Goal: Task Accomplishment & Management: Complete application form

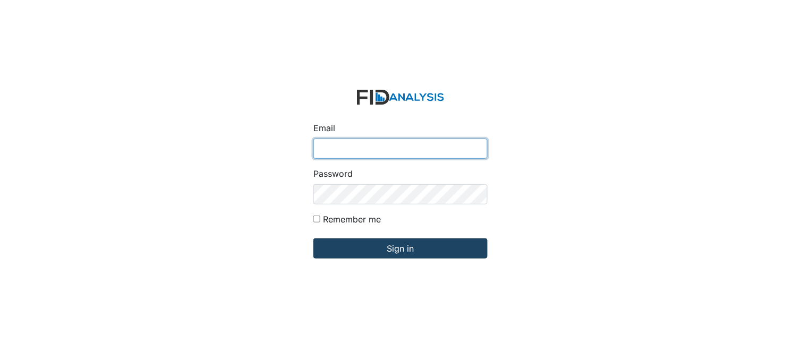
type input "[PERSON_NAME][EMAIL_ADDRESS][DOMAIN_NAME]"
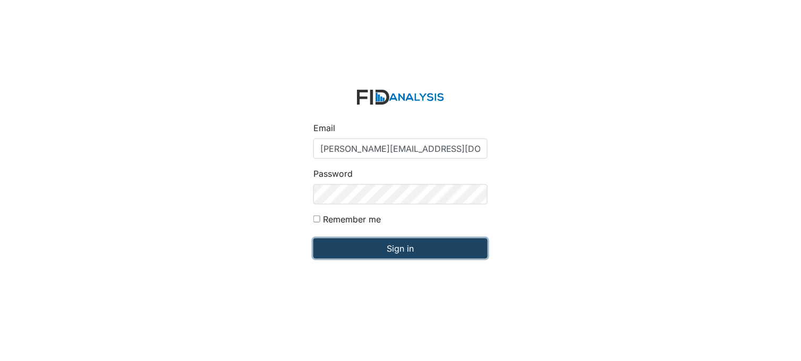
click at [391, 250] on input "Sign in" at bounding box center [400, 248] width 174 height 20
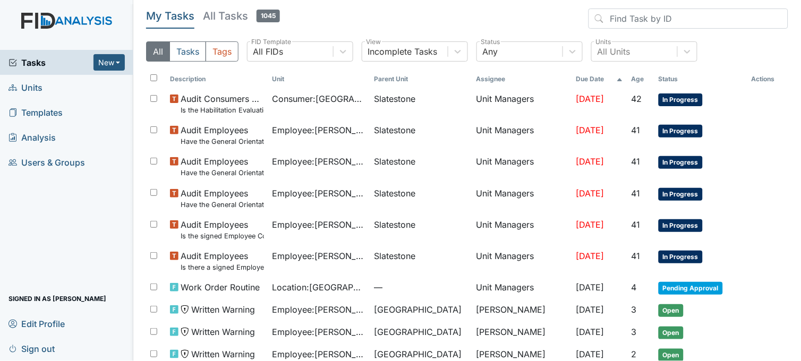
click at [39, 88] on span "Units" at bounding box center [25, 87] width 34 height 16
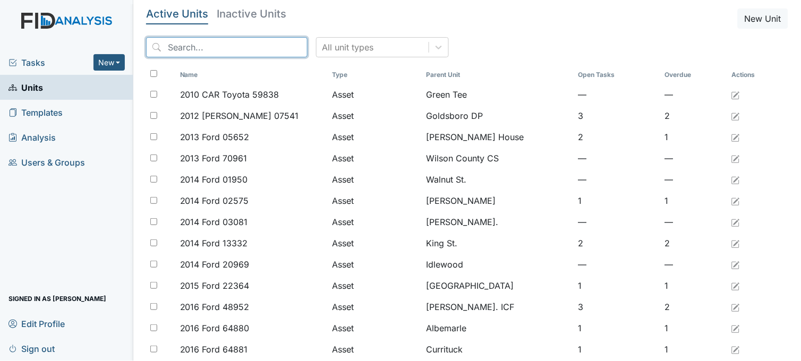
click at [237, 44] on input "search" at bounding box center [226, 47] width 161 height 20
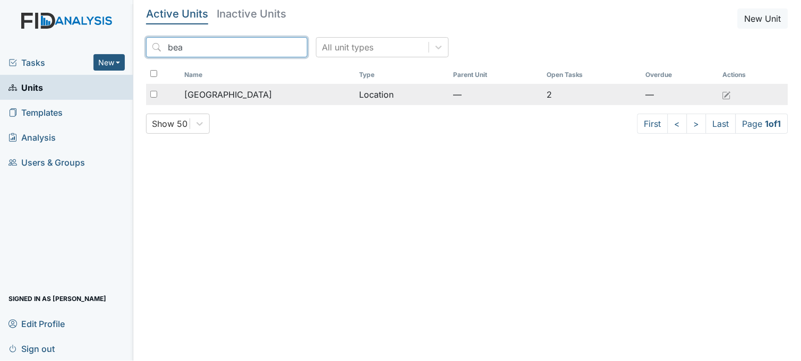
type input "bea"
click at [220, 89] on span "[GEOGRAPHIC_DATA]" at bounding box center [228, 94] width 88 height 13
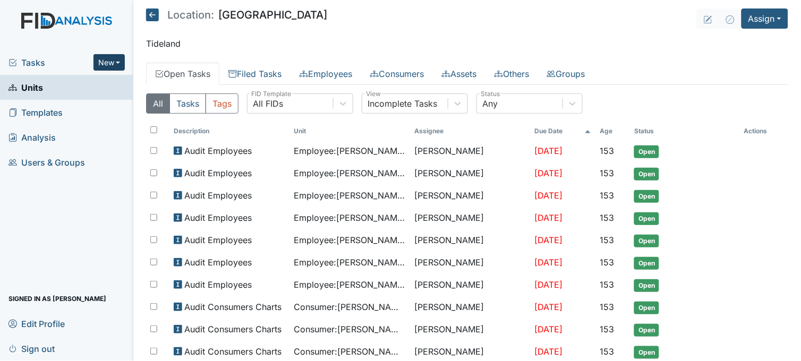
click at [117, 64] on button "New" at bounding box center [109, 62] width 32 height 16
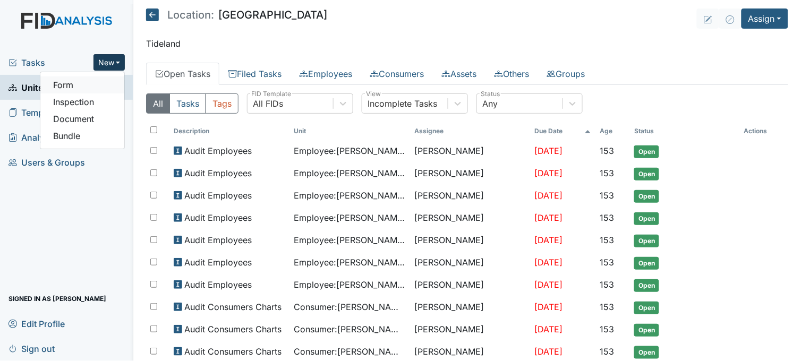
click at [101, 82] on link "Form" at bounding box center [82, 84] width 84 height 17
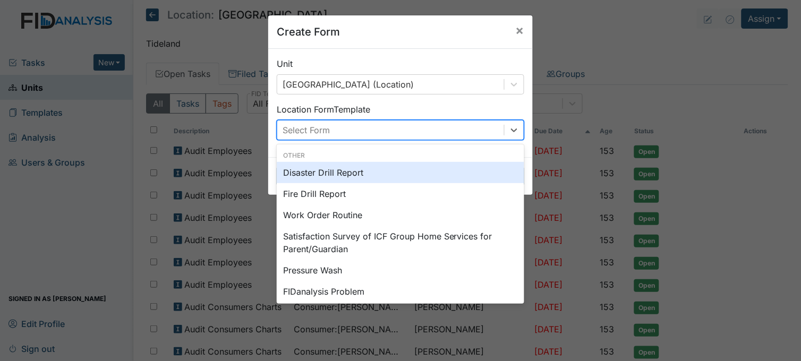
click at [381, 124] on div "Select Form" at bounding box center [390, 130] width 227 height 19
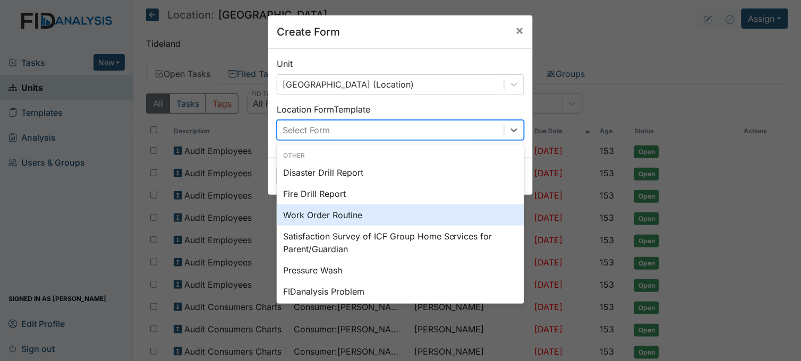
click at [333, 209] on div "Work Order Routine" at bounding box center [400, 214] width 247 height 21
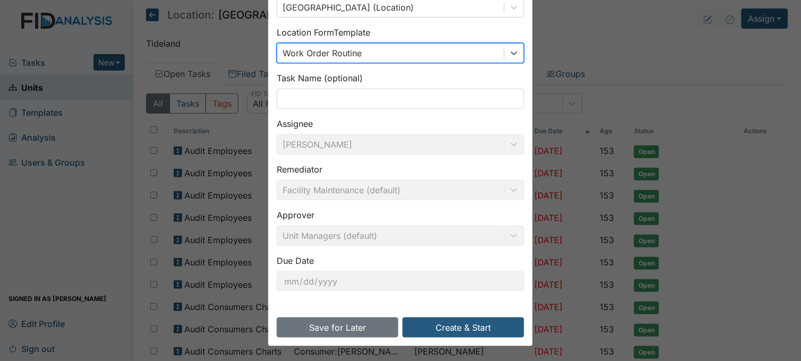
scroll to position [78, 0]
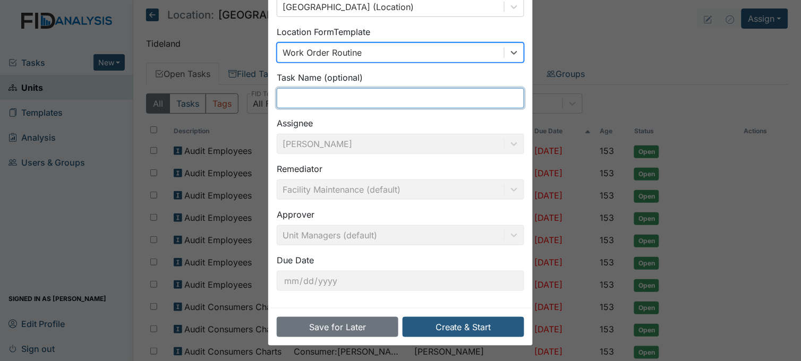
click at [348, 98] on input "text" at bounding box center [400, 98] width 247 height 20
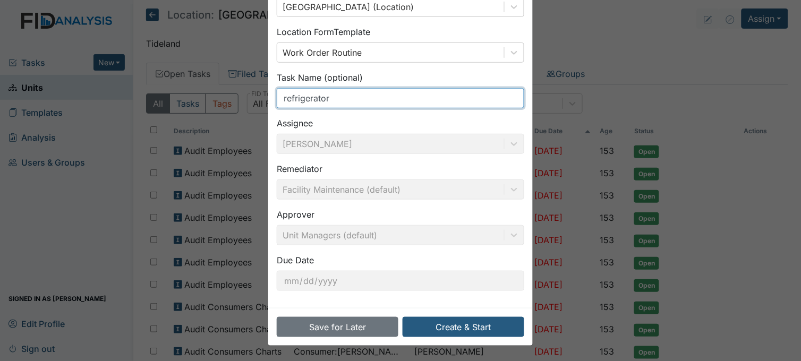
scroll to position [0, 0]
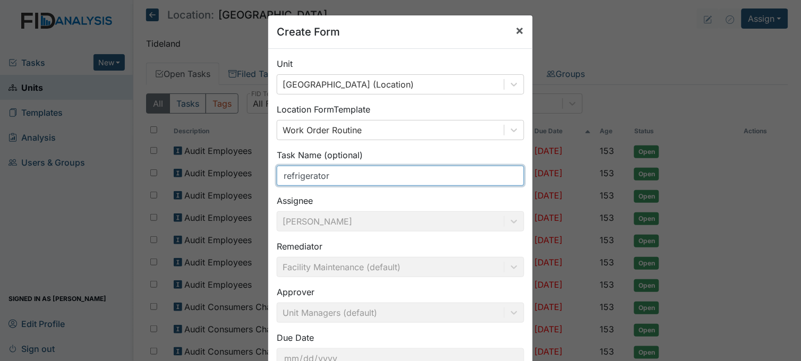
type input "refrigerator"
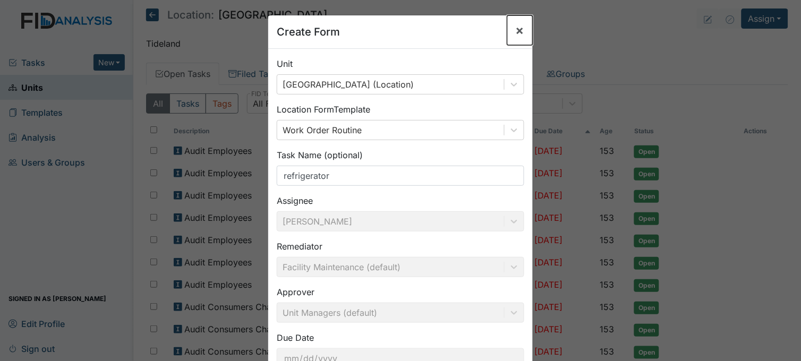
click at [515, 32] on span "×" at bounding box center [519, 29] width 8 height 15
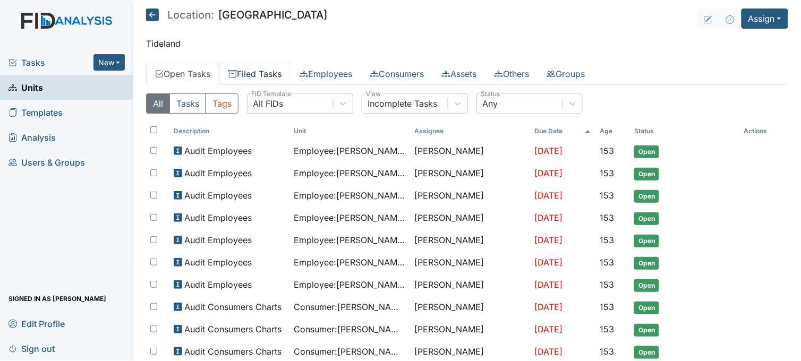
click at [266, 74] on link "Filed Tasks" at bounding box center [254, 74] width 71 height 22
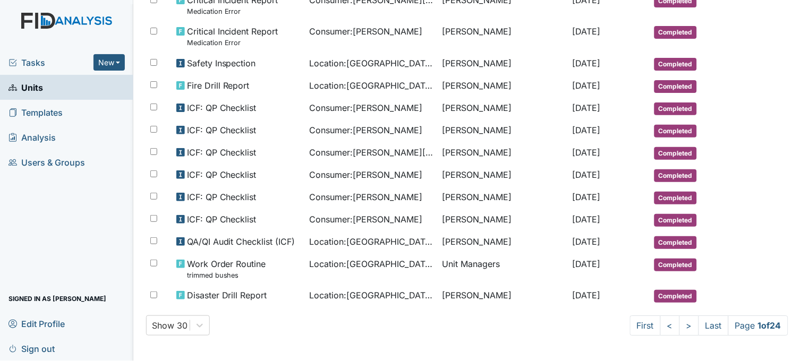
scroll to position [551, 0]
click at [679, 324] on link ">" at bounding box center [689, 325] width 20 height 20
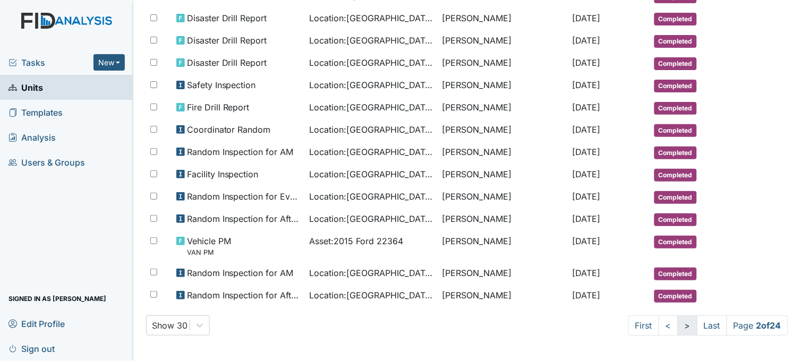
scroll to position [543, 0]
click at [678, 324] on link ">" at bounding box center [687, 325] width 20 height 20
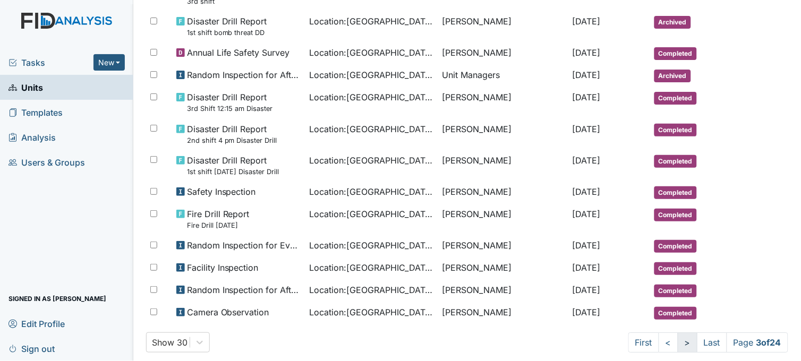
click at [678, 320] on span "Completed" at bounding box center [675, 313] width 42 height 13
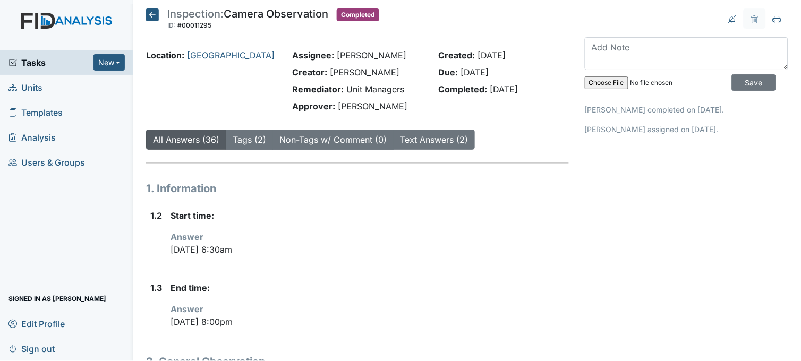
click at [149, 10] on icon at bounding box center [152, 14] width 13 height 13
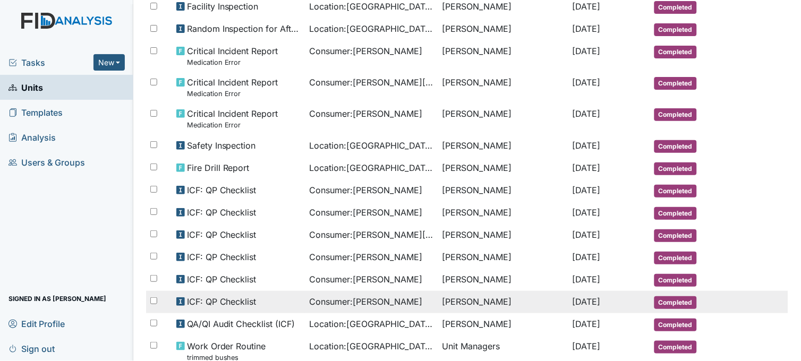
scroll to position [551, 0]
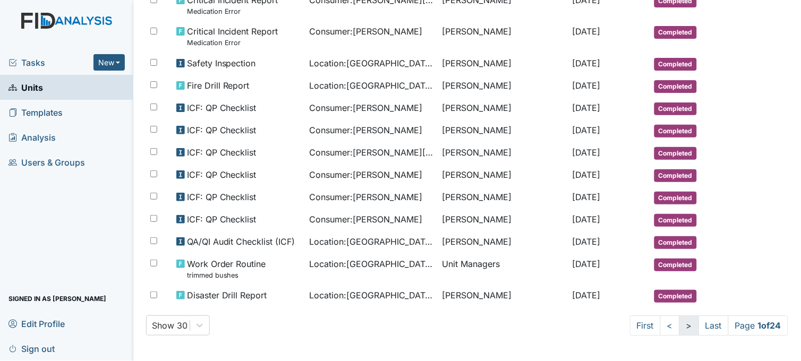
click at [679, 325] on link ">" at bounding box center [689, 325] width 20 height 20
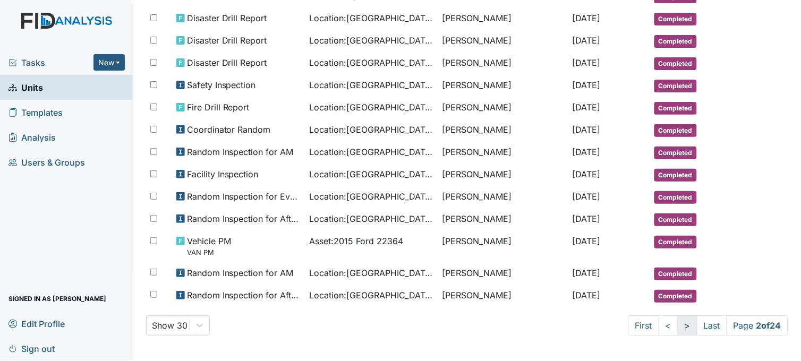
click at [678, 322] on link ">" at bounding box center [687, 325] width 20 height 20
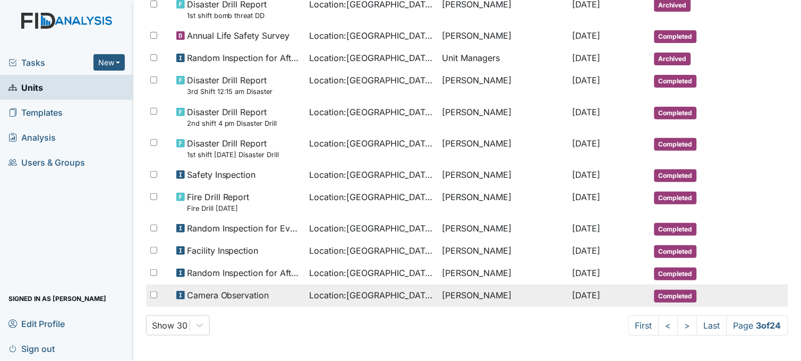
scroll to position [612, 0]
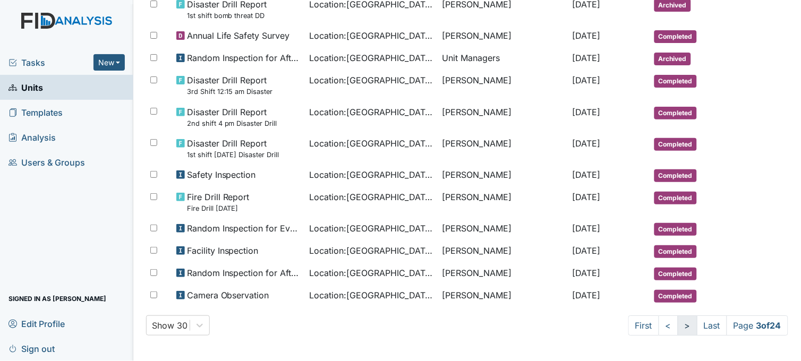
click at [677, 327] on link ">" at bounding box center [687, 325] width 20 height 20
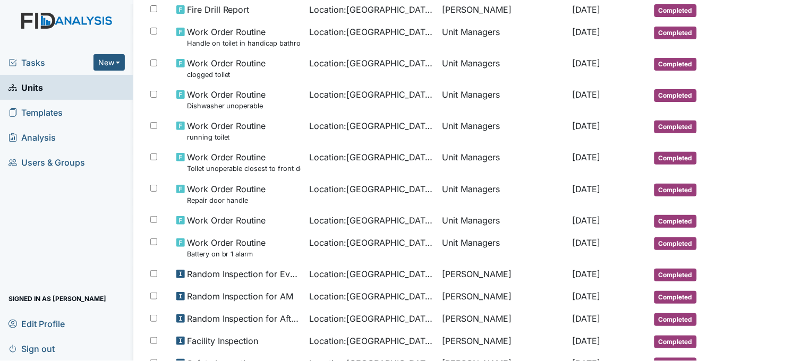
scroll to position [443, 0]
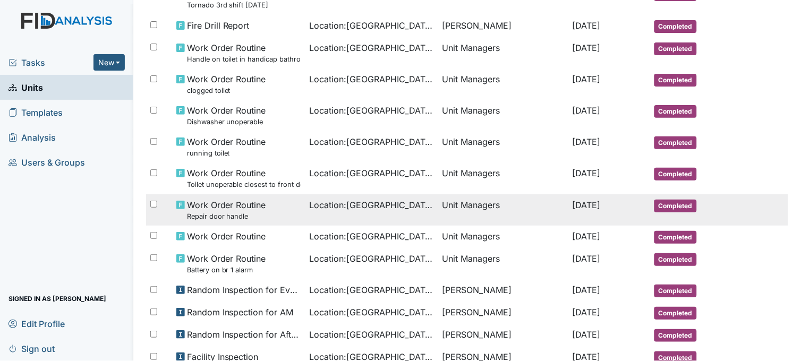
click at [374, 211] on span "Location : Beaufort Heights" at bounding box center [371, 205] width 124 height 13
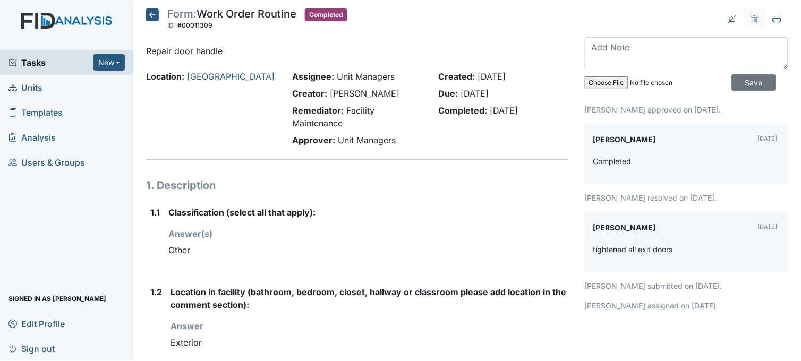
click at [152, 14] on icon at bounding box center [152, 14] width 13 height 13
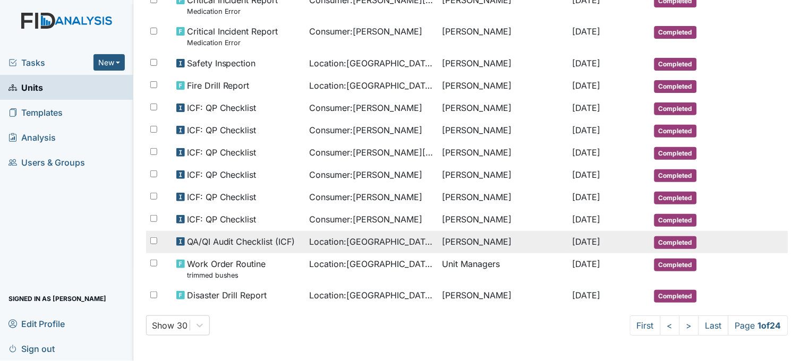
scroll to position [551, 0]
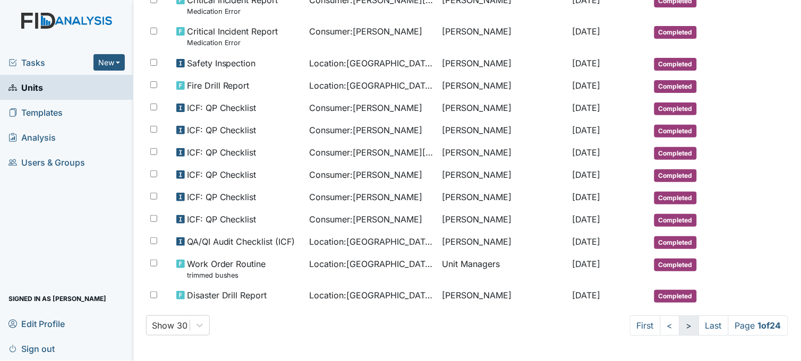
click at [682, 328] on link ">" at bounding box center [689, 325] width 20 height 20
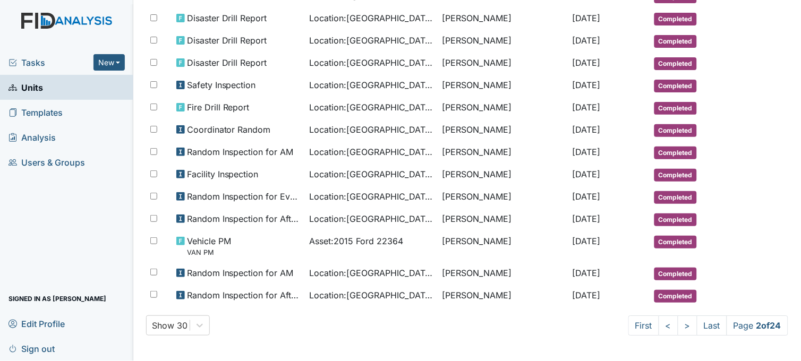
scroll to position [543, 0]
click at [677, 331] on link ">" at bounding box center [687, 325] width 20 height 20
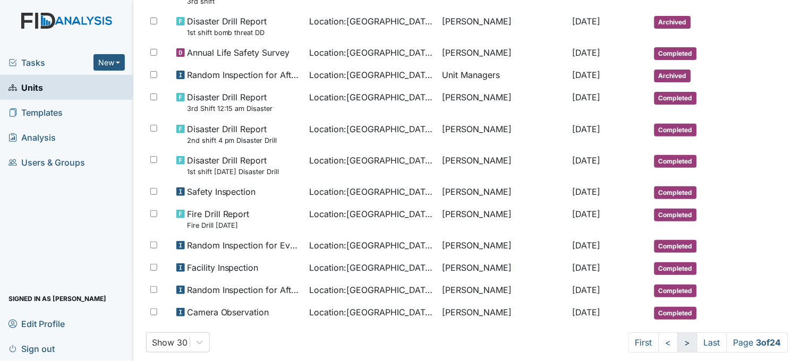
click at [677, 351] on link ">" at bounding box center [687, 342] width 20 height 20
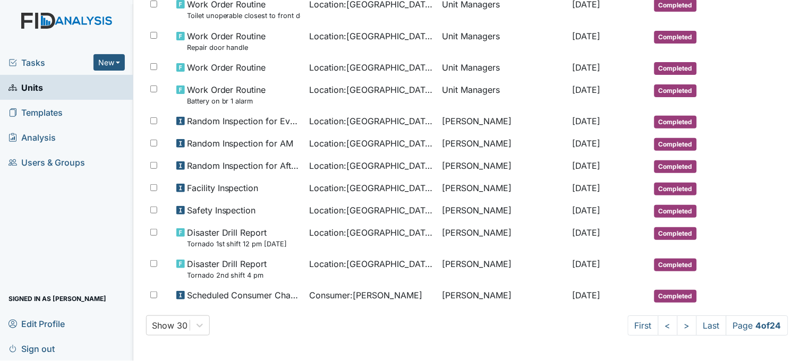
scroll to position [620, 0]
click at [677, 326] on link ">" at bounding box center [687, 325] width 20 height 20
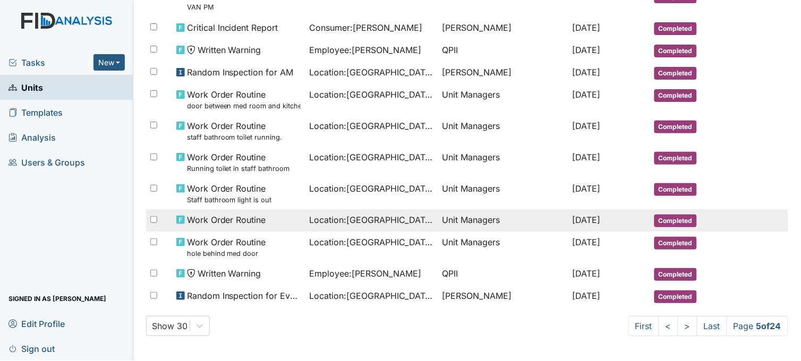
click at [356, 226] on span "Location : Beaufort Heights" at bounding box center [371, 219] width 124 height 13
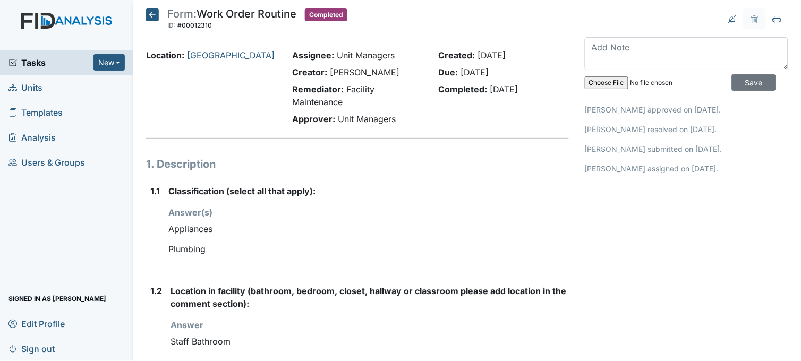
click at [152, 18] on icon at bounding box center [152, 14] width 13 height 13
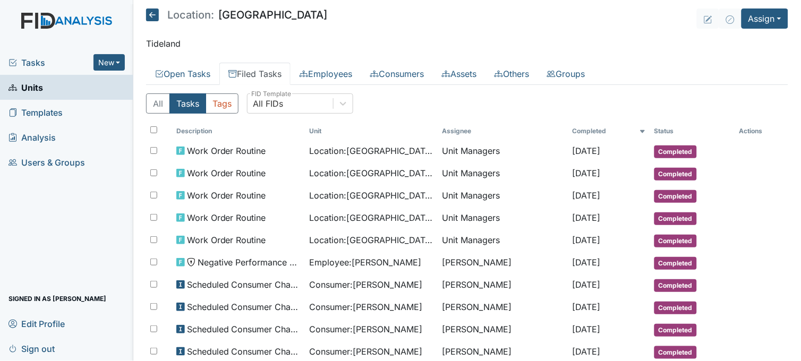
click at [37, 58] on span "Tasks" at bounding box center [50, 62] width 85 height 13
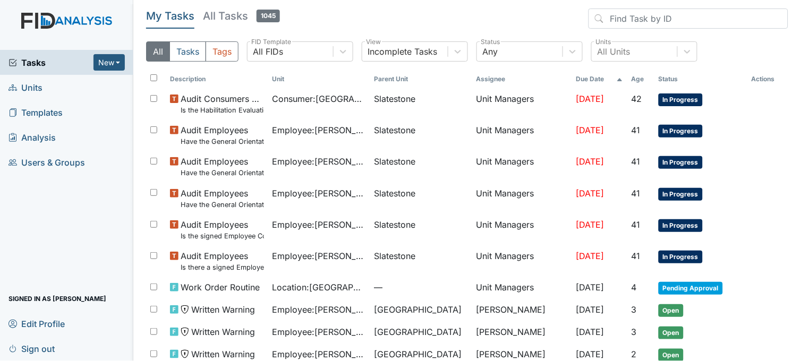
click at [46, 83] on link "Units" at bounding box center [66, 87] width 133 height 25
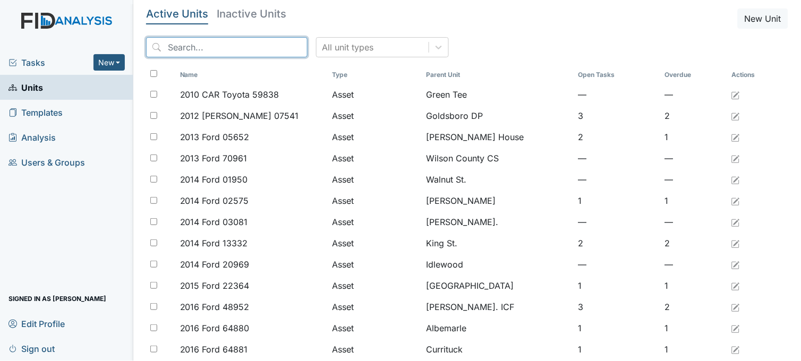
click at [216, 46] on input "search" at bounding box center [226, 47] width 161 height 20
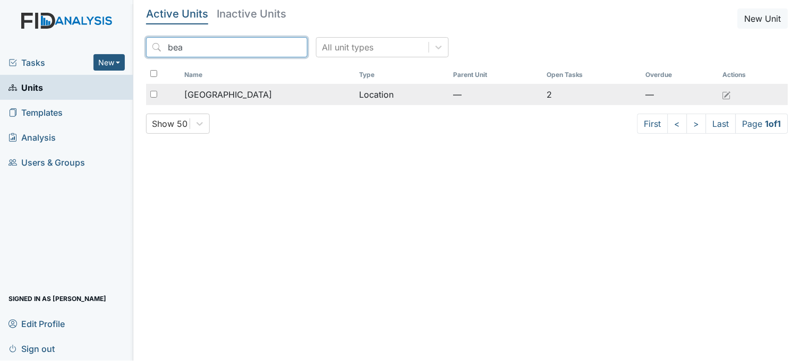
type input "bea"
click at [240, 93] on span "[GEOGRAPHIC_DATA]" at bounding box center [228, 94] width 88 height 13
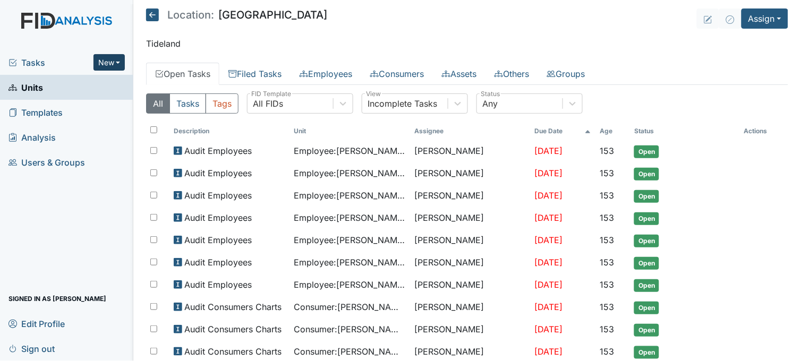
click at [107, 62] on button "New" at bounding box center [109, 62] width 32 height 16
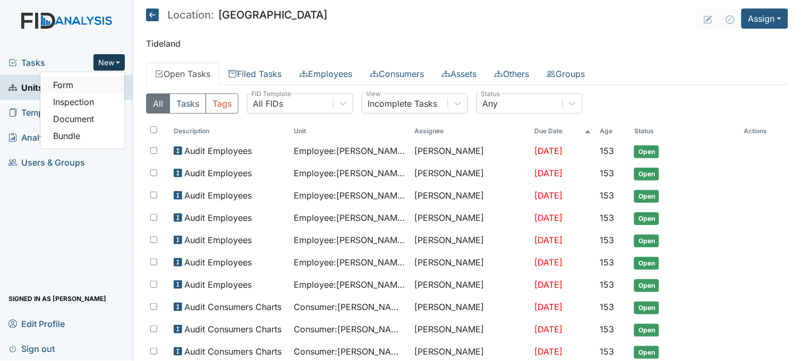
click at [102, 83] on link "Form" at bounding box center [82, 84] width 84 height 17
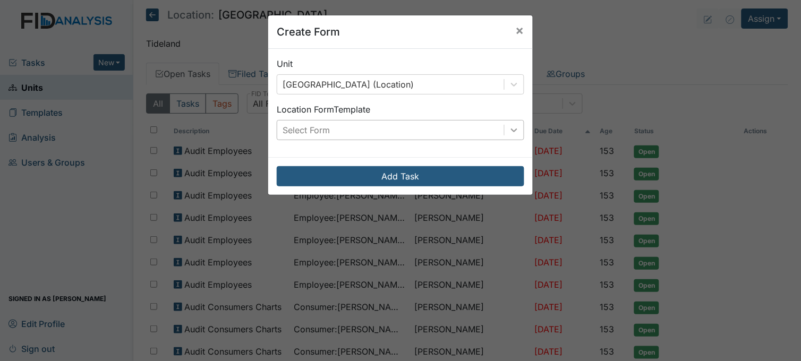
click at [509, 128] on icon at bounding box center [514, 130] width 11 height 11
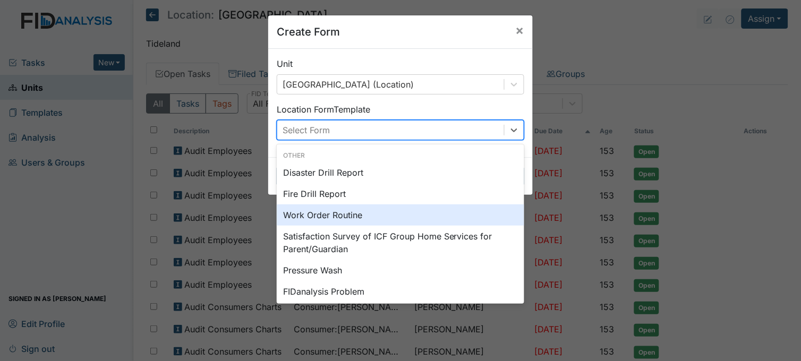
click at [335, 216] on div "Work Order Routine" at bounding box center [400, 214] width 247 height 21
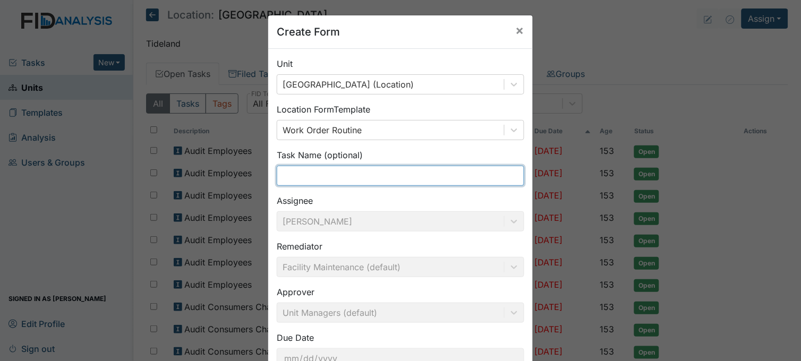
click at [359, 177] on input "text" at bounding box center [400, 176] width 247 height 20
type input "refrigerator"
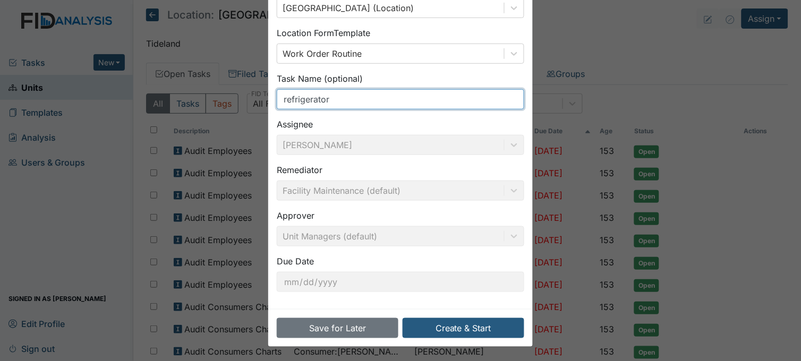
scroll to position [78, 0]
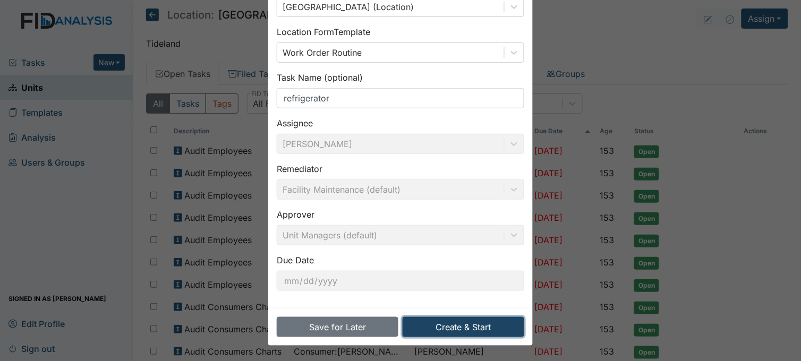
click at [467, 323] on button "Create & Start" at bounding box center [463, 327] width 122 height 20
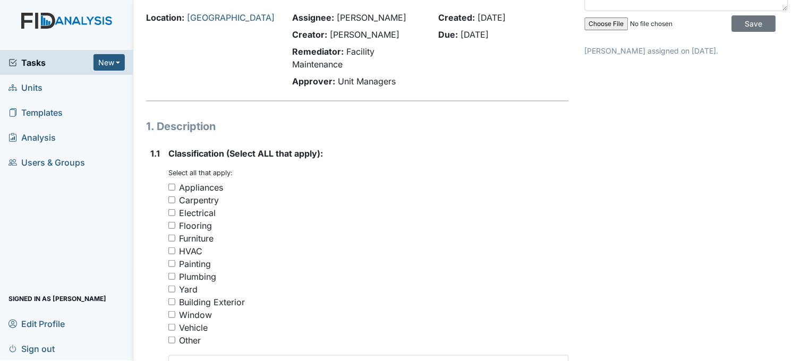
scroll to position [118, 0]
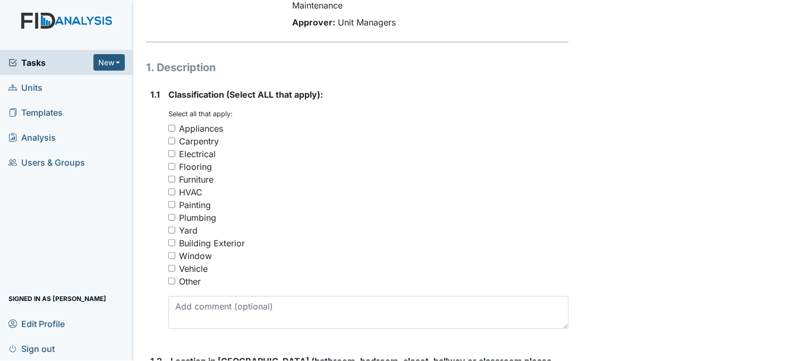
click at [168, 125] on input "Appliances" at bounding box center [171, 128] width 7 height 7
checkbox input "true"
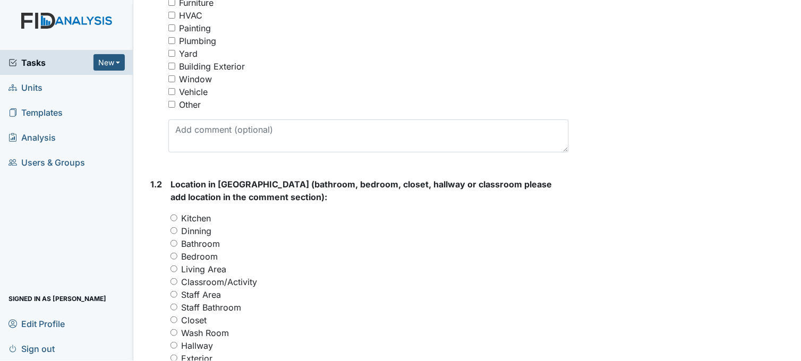
scroll to position [354, 0]
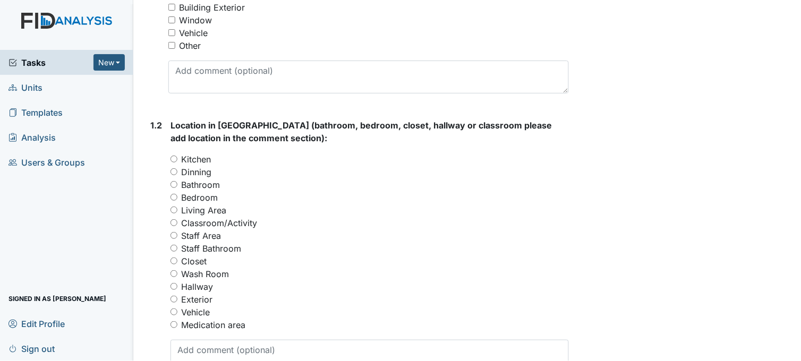
click at [173, 157] on input "Kitchen" at bounding box center [173, 159] width 7 height 7
radio input "true"
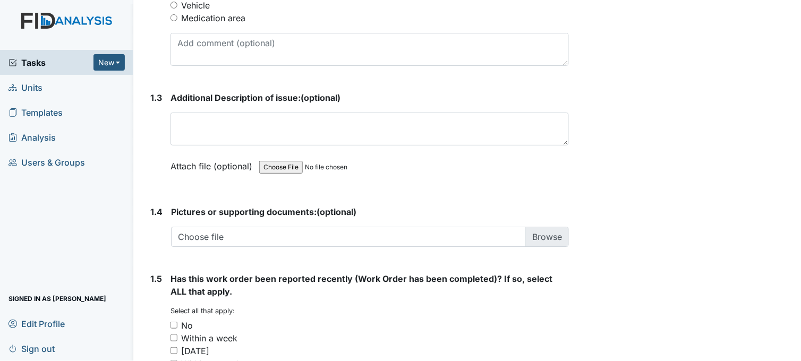
scroll to position [708, 0]
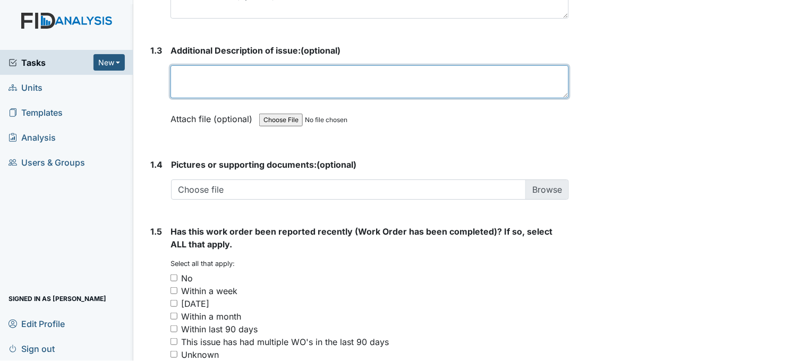
click at [326, 78] on textarea at bounding box center [369, 81] width 398 height 33
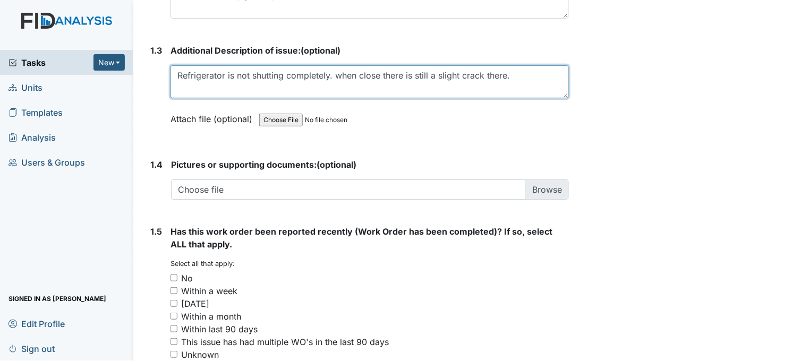
drag, startPoint x: 460, startPoint y: 73, endPoint x: 439, endPoint y: 72, distance: 20.7
click at [439, 72] on textarea "Refrigerator is not shutting completely. when close there is still a slight cra…" at bounding box center [369, 81] width 398 height 33
click at [226, 72] on textarea "Refrigerator is not shutting completely. when close there is still a crack ther…" at bounding box center [369, 81] width 398 height 33
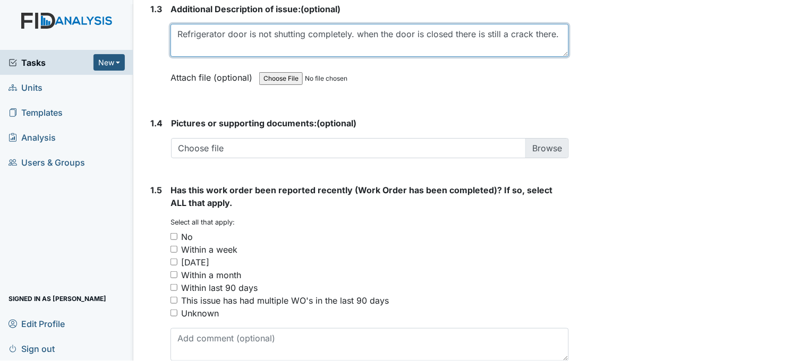
scroll to position [803, 0]
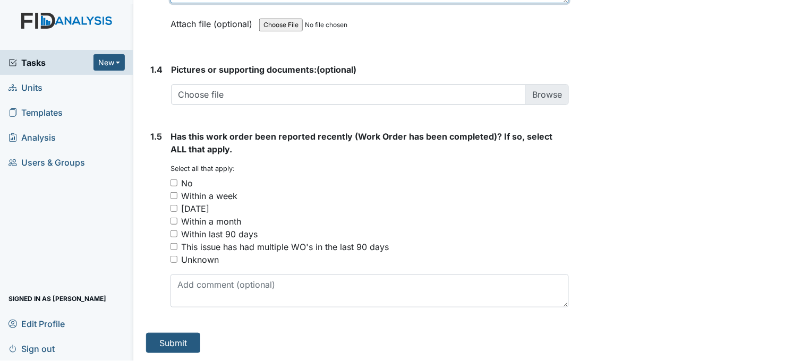
type textarea "Refrigerator door is not shutting completely. when the door is closed there is …"
click at [170, 180] on div "1.5 Has this work order been reported recently (Work Order has been completed)?…" at bounding box center [357, 223] width 423 height 186
click at [174, 179] on input "No" at bounding box center [173, 182] width 7 height 7
checkbox input "true"
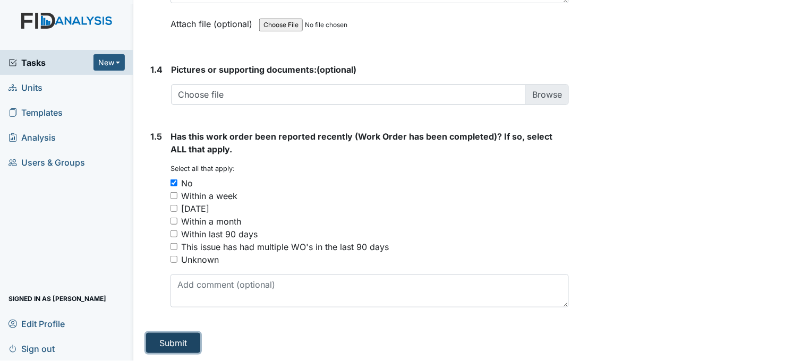
click at [174, 339] on button "Submit" at bounding box center [173, 343] width 54 height 20
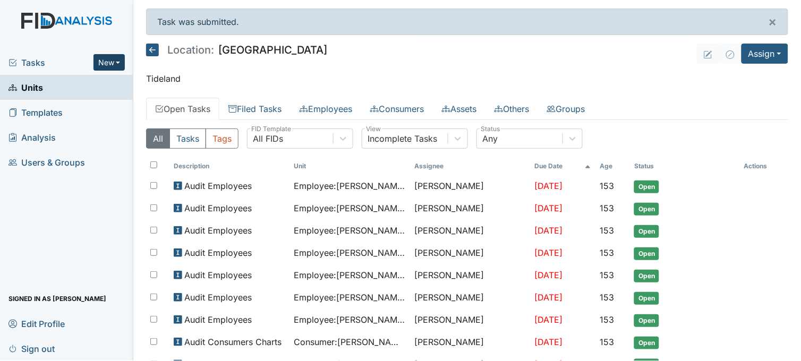
click at [102, 63] on button "New" at bounding box center [109, 62] width 32 height 16
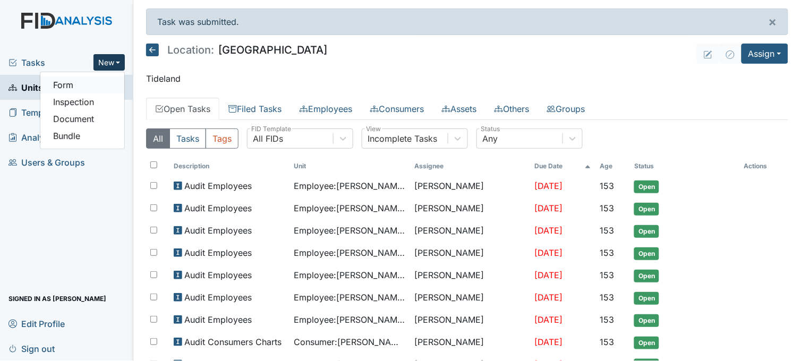
click at [91, 87] on link "Form" at bounding box center [82, 84] width 84 height 17
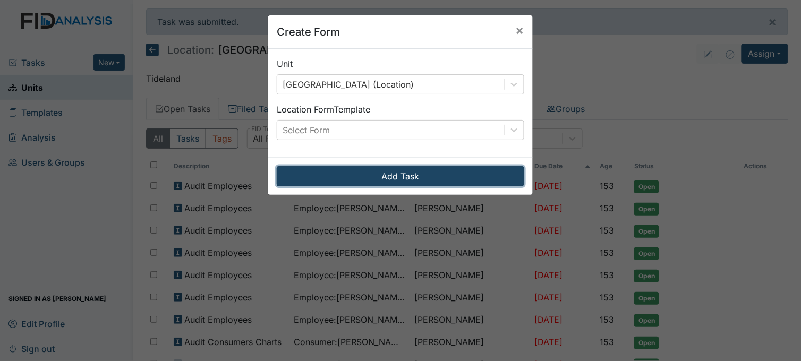
click at [400, 174] on button "Add Task" at bounding box center [400, 176] width 247 height 20
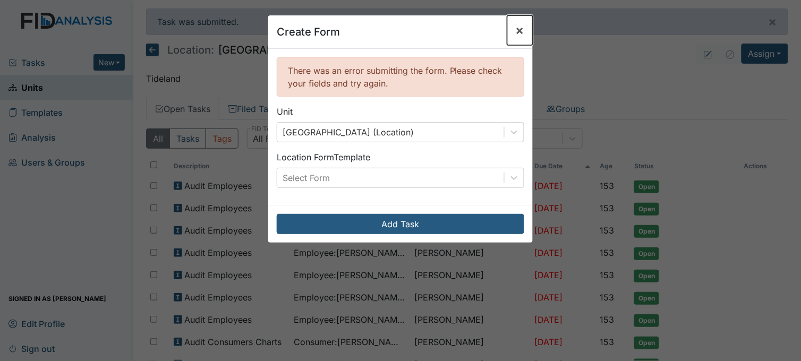
click at [515, 30] on span "×" at bounding box center [519, 29] width 8 height 15
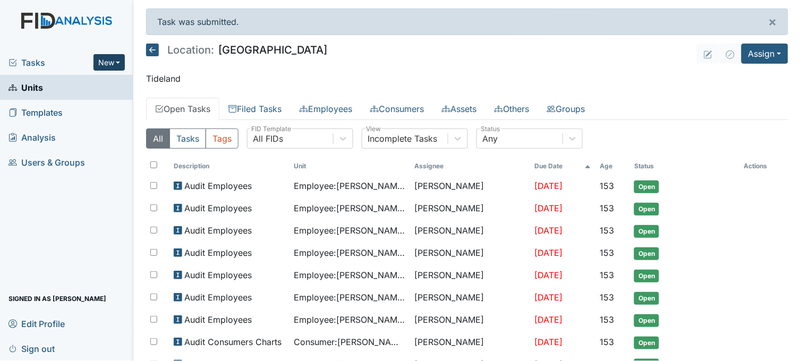
click at [112, 66] on button "New" at bounding box center [109, 62] width 32 height 16
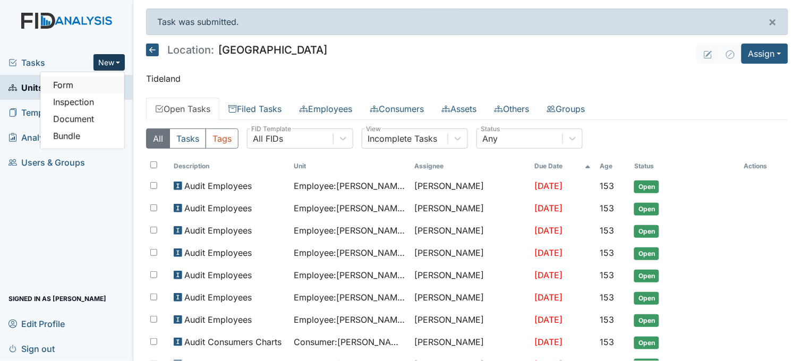
click at [93, 87] on link "Form" at bounding box center [82, 84] width 84 height 17
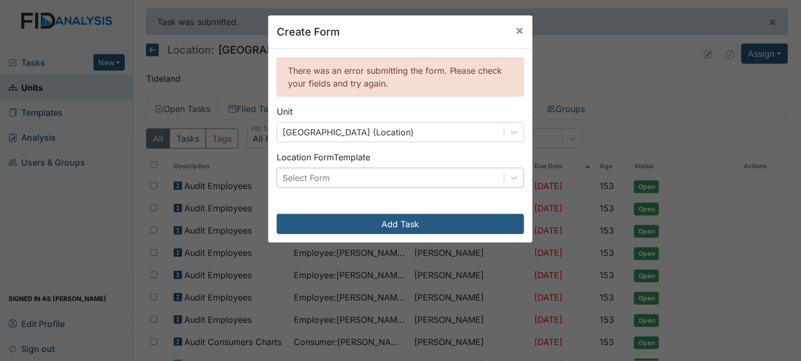
click at [422, 172] on div "Select Form" at bounding box center [390, 177] width 227 height 19
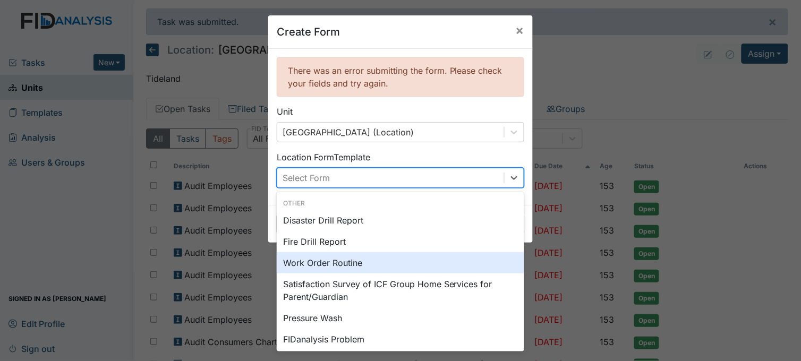
click at [338, 261] on div "Work Order Routine" at bounding box center [400, 262] width 247 height 21
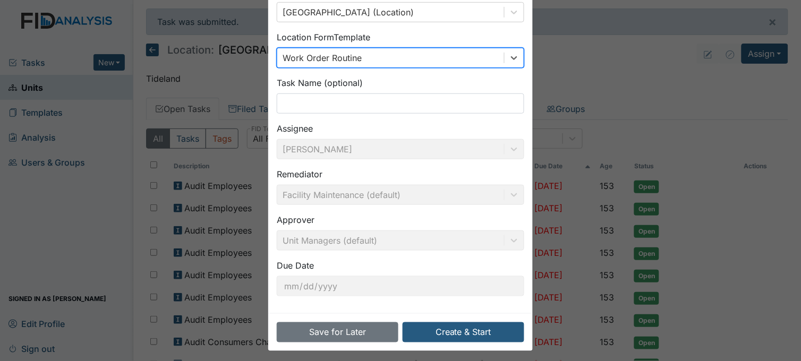
scroll to position [126, 0]
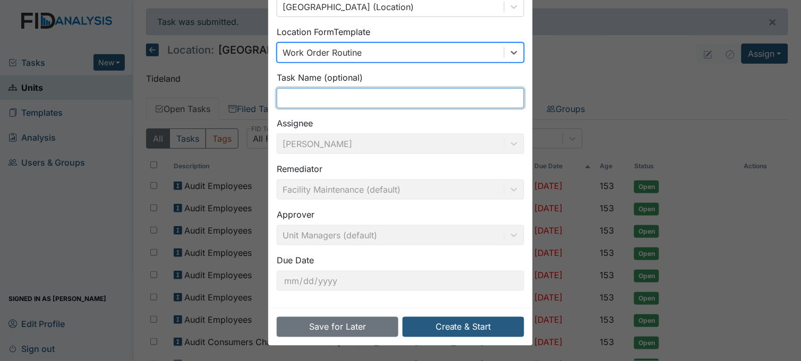
click at [364, 101] on input "text" at bounding box center [400, 98] width 247 height 20
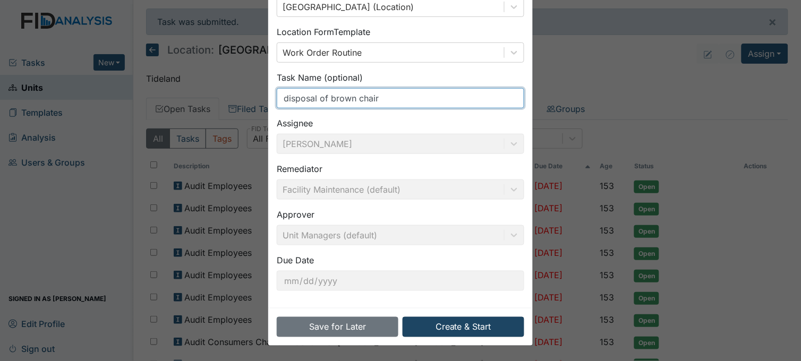
type input "disposal of brown chair"
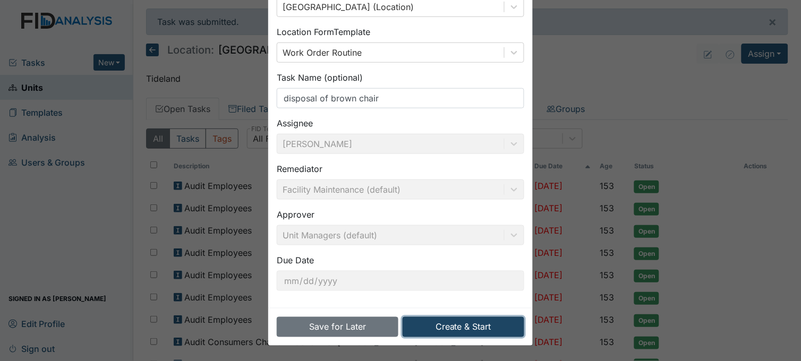
click at [422, 330] on button "Create & Start" at bounding box center [463, 327] width 122 height 20
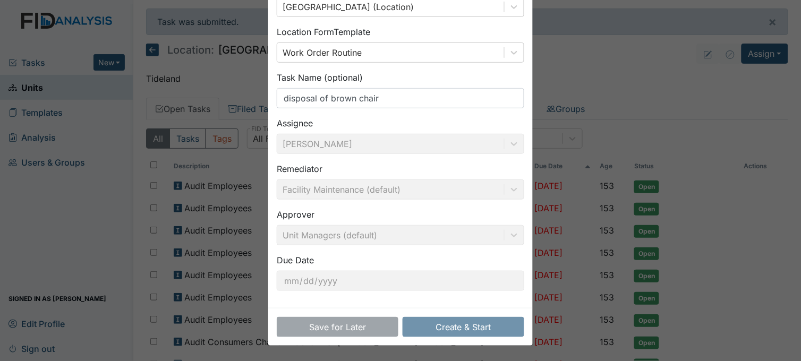
scroll to position [78, 0]
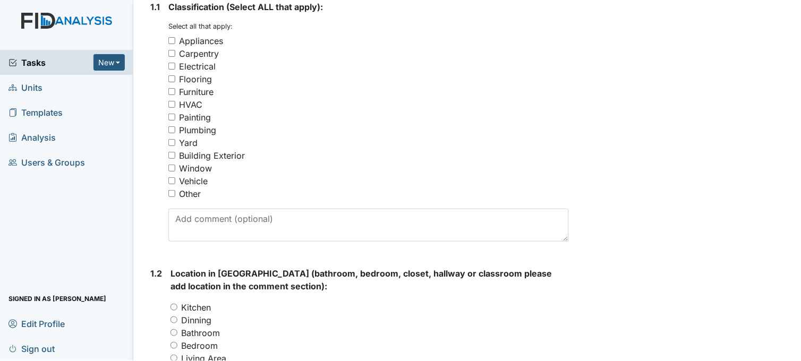
scroll to position [177, 0]
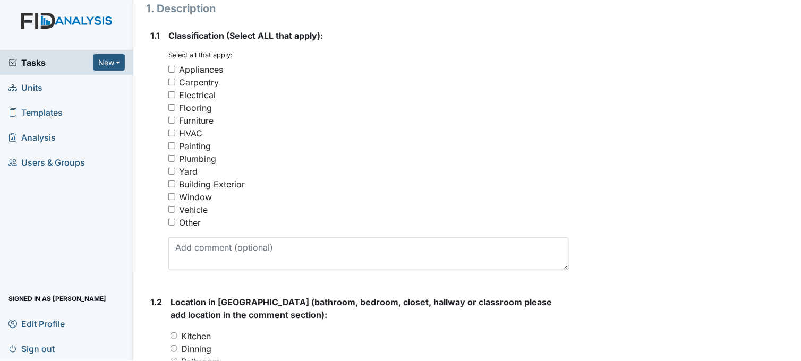
click at [170, 118] on input "Furniture" at bounding box center [171, 120] width 7 height 7
checkbox input "true"
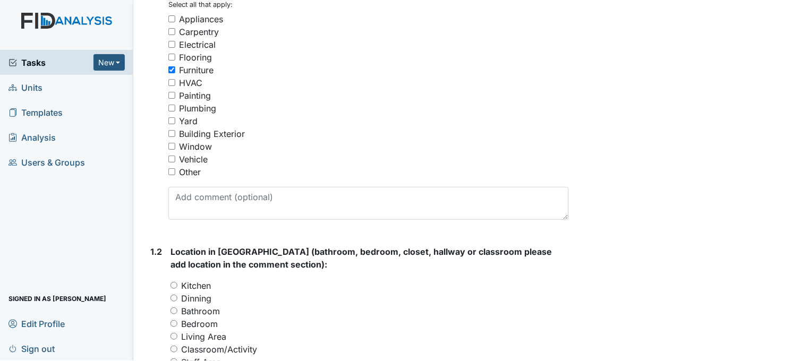
scroll to position [354, 0]
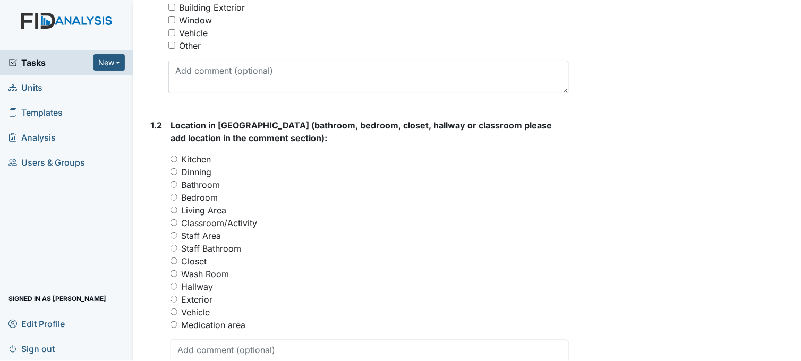
click at [176, 210] on input "Living Area" at bounding box center [173, 210] width 7 height 7
radio input "true"
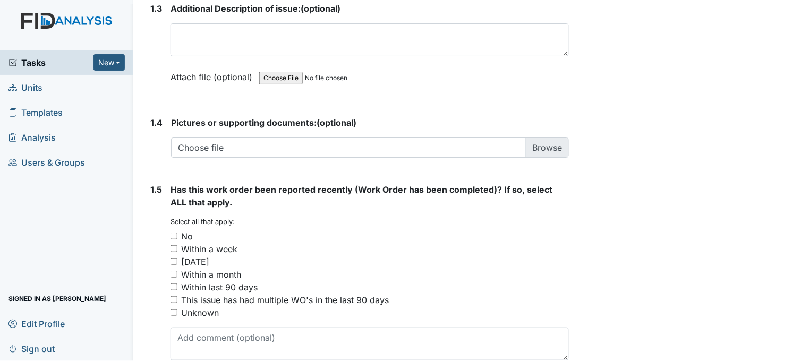
scroll to position [767, 0]
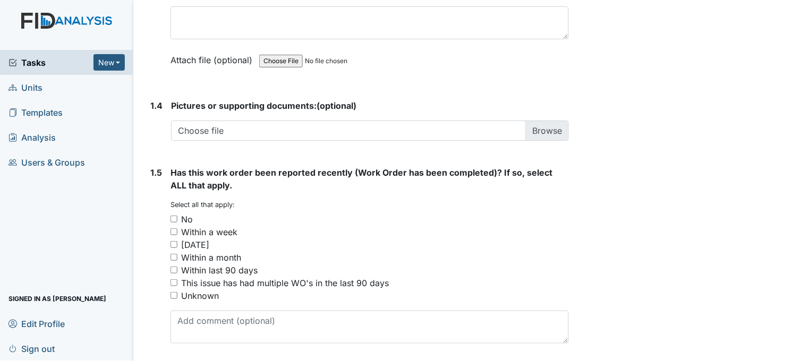
click at [171, 217] on input "No" at bounding box center [173, 219] width 7 height 7
checkbox input "true"
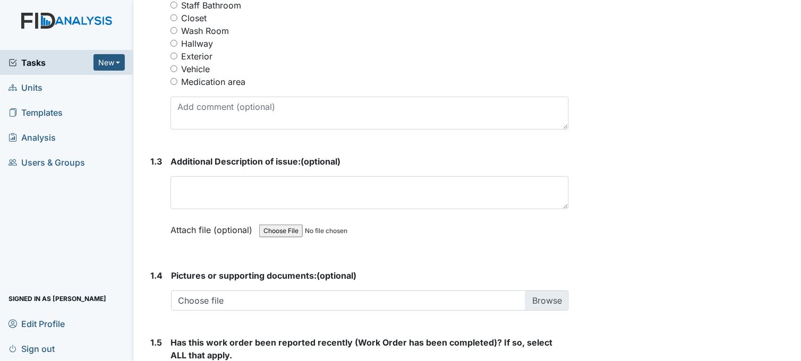
scroll to position [590, 0]
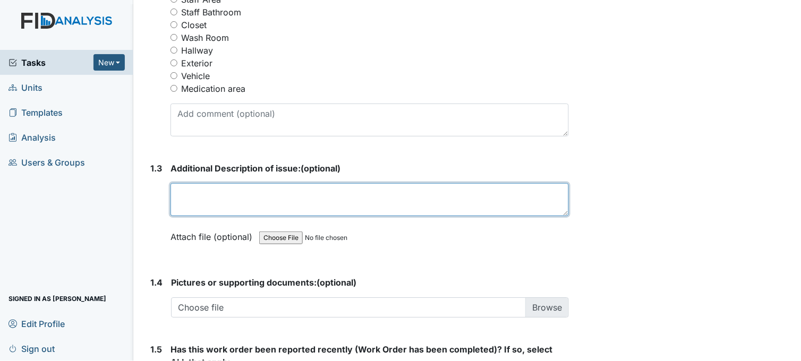
click at [288, 200] on textarea at bounding box center [369, 199] width 398 height 33
type textarea "p"
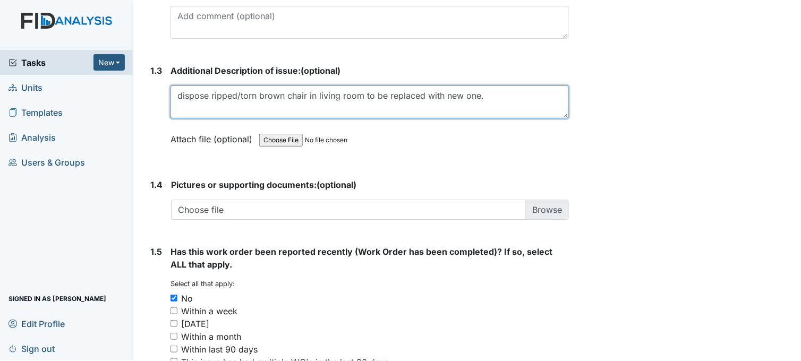
scroll to position [803, 0]
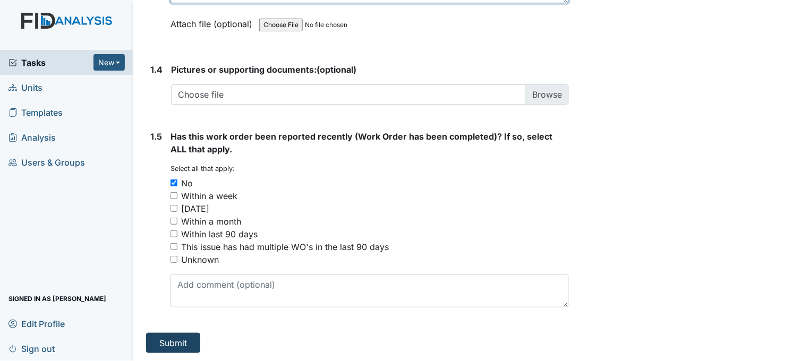
type textarea "dispose ripped/torn brown chair in living room to be replaced with new one."
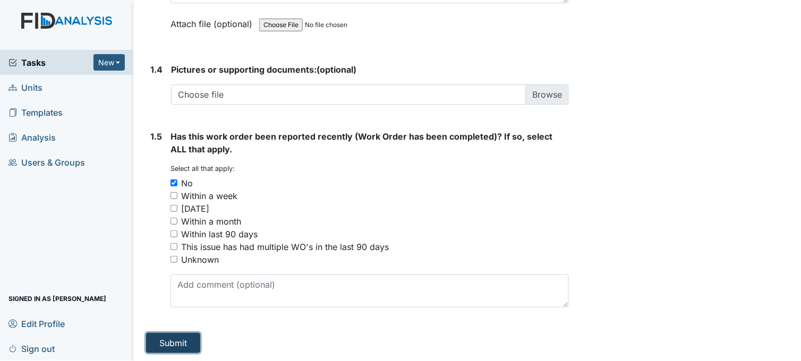
click at [176, 338] on button "Submit" at bounding box center [173, 343] width 54 height 20
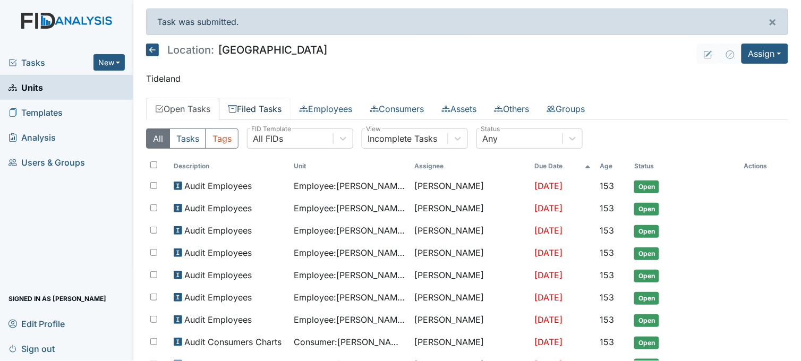
click at [274, 109] on link "Filed Tasks" at bounding box center [254, 109] width 71 height 22
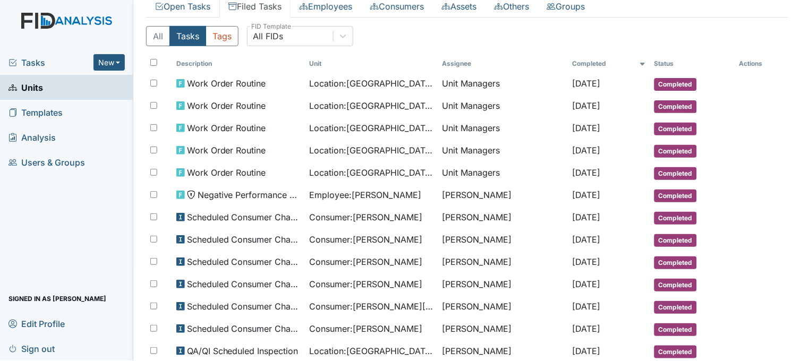
scroll to position [118, 0]
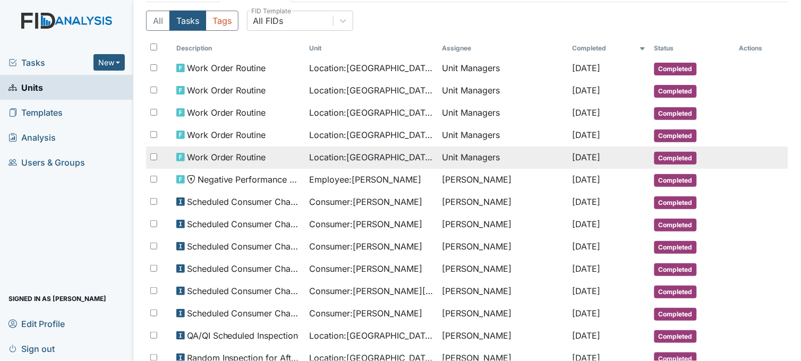
click at [363, 161] on span "Location : [GEOGRAPHIC_DATA]" at bounding box center [371, 157] width 124 height 13
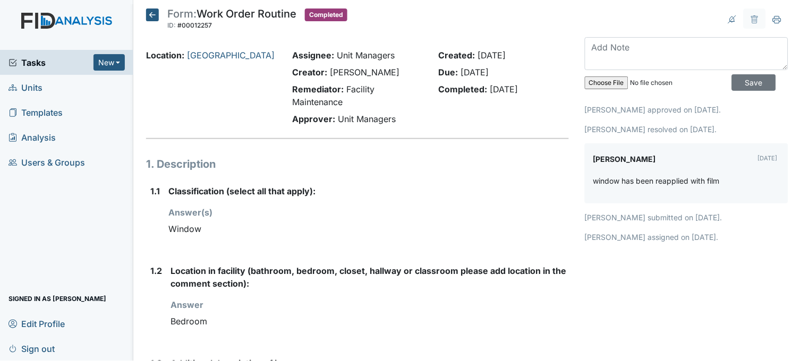
click at [152, 18] on icon at bounding box center [152, 14] width 13 height 13
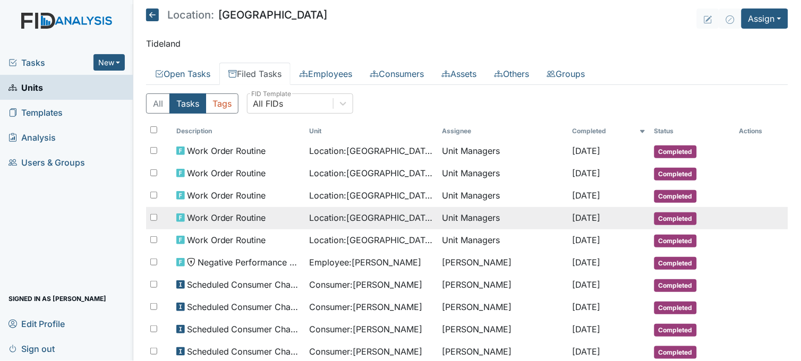
click at [334, 223] on span "Location : [GEOGRAPHIC_DATA]" at bounding box center [371, 217] width 124 height 13
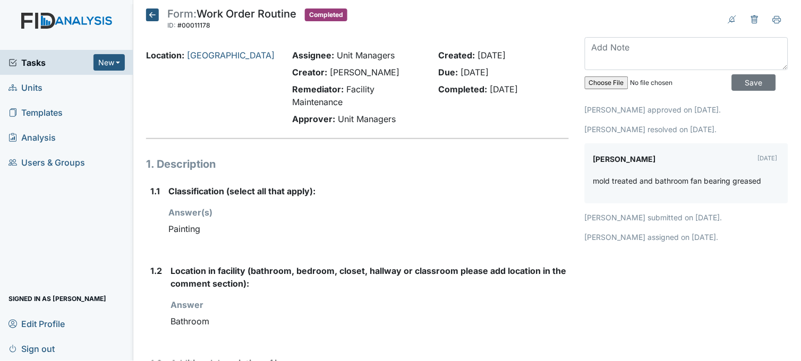
click at [151, 10] on icon at bounding box center [152, 14] width 13 height 13
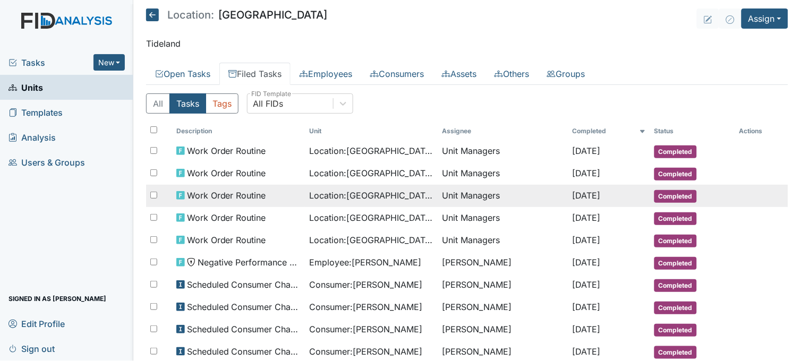
click at [294, 202] on div "Work Order Routine" at bounding box center [238, 195] width 124 height 13
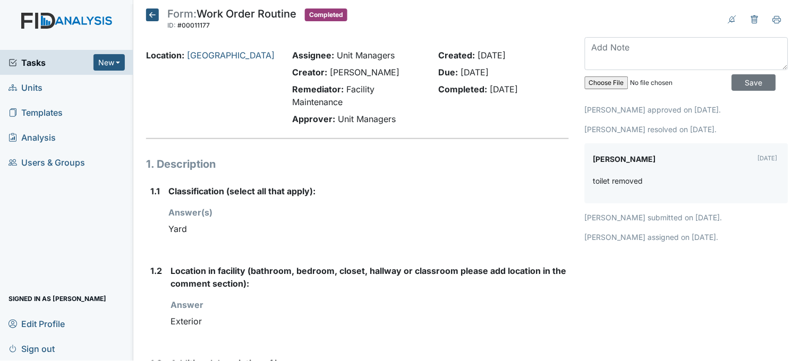
click at [156, 14] on icon at bounding box center [152, 14] width 13 height 13
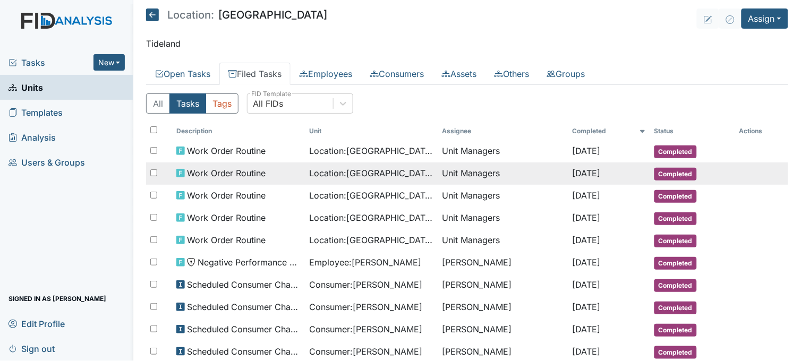
click at [339, 178] on span "Location : [GEOGRAPHIC_DATA]" at bounding box center [371, 173] width 124 height 13
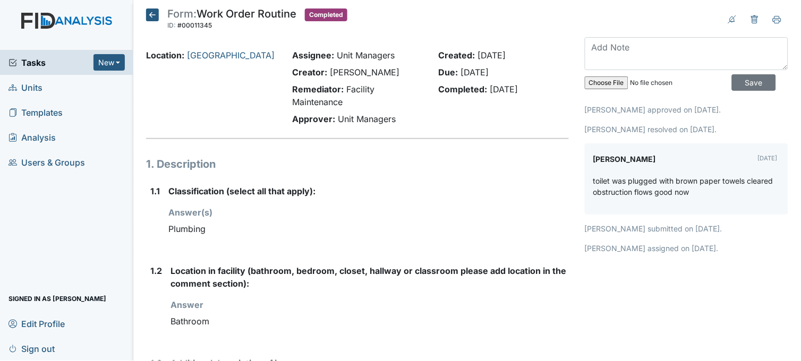
click at [153, 14] on icon at bounding box center [152, 14] width 13 height 13
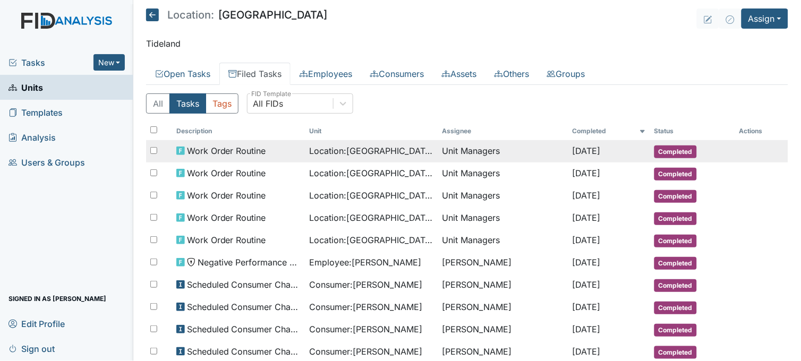
click at [335, 153] on span "Location : Beaufort Heights" at bounding box center [371, 150] width 124 height 13
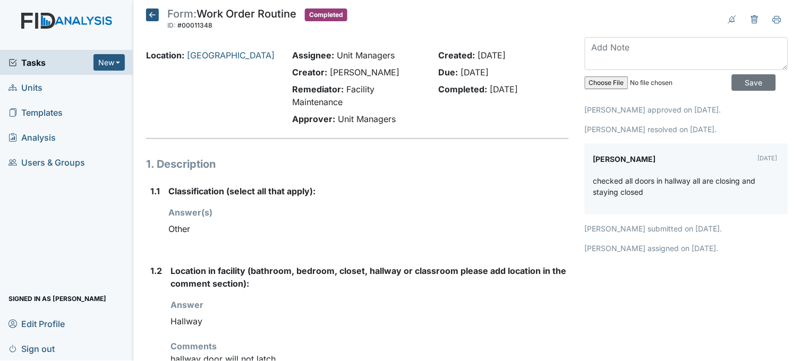
click at [154, 16] on icon at bounding box center [152, 14] width 13 height 13
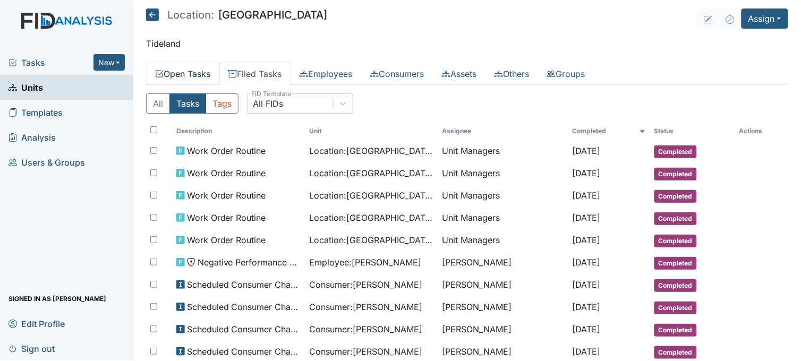
click at [202, 71] on link "Open Tasks" at bounding box center [182, 74] width 73 height 22
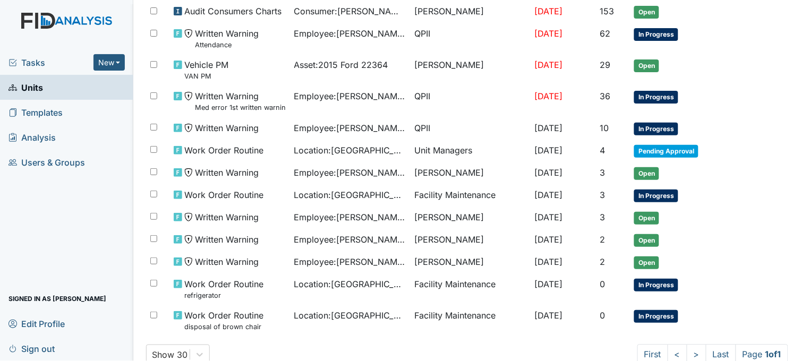
scroll to position [446, 0]
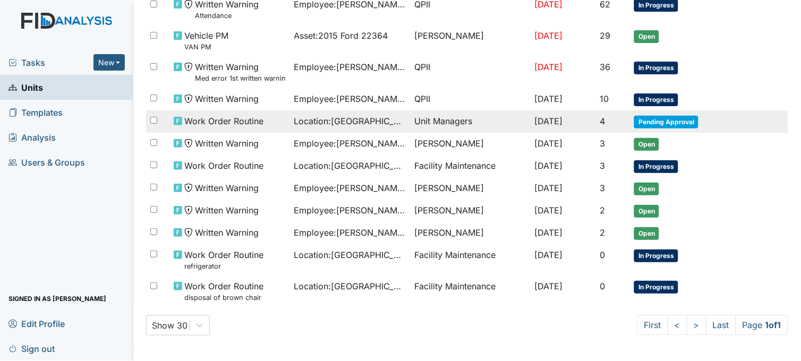
click at [336, 125] on td "Location : Beaufort Heights" at bounding box center [350, 121] width 121 height 22
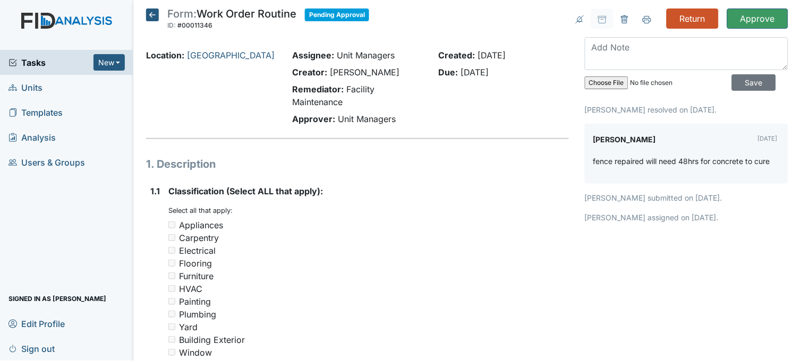
click at [154, 16] on icon at bounding box center [152, 14] width 13 height 13
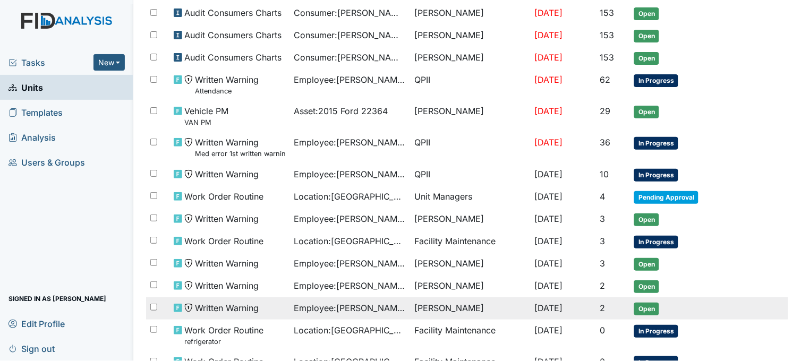
scroll to position [446, 0]
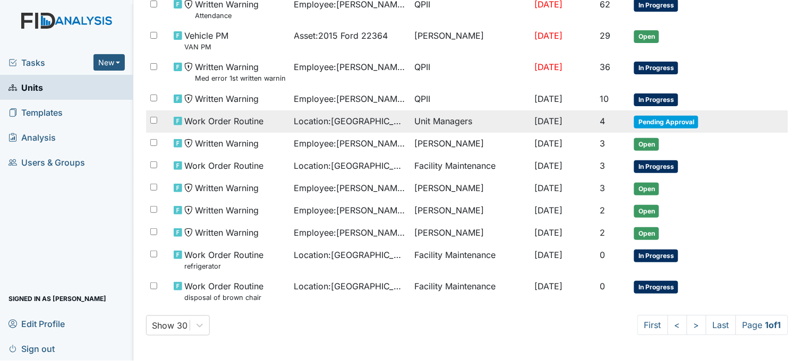
click at [368, 119] on span "Location : [GEOGRAPHIC_DATA]" at bounding box center [350, 121] width 112 height 13
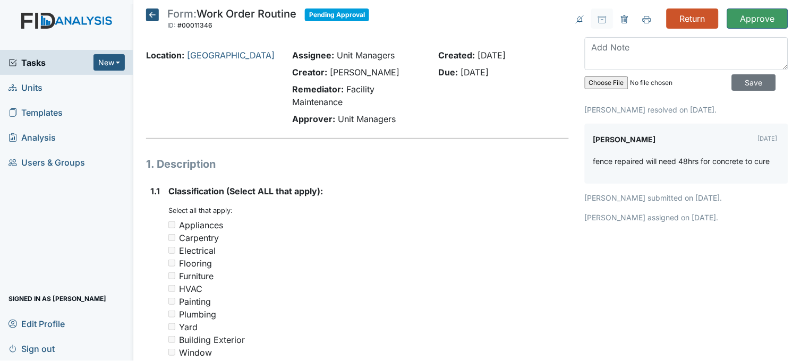
click at [156, 14] on icon at bounding box center [152, 14] width 13 height 13
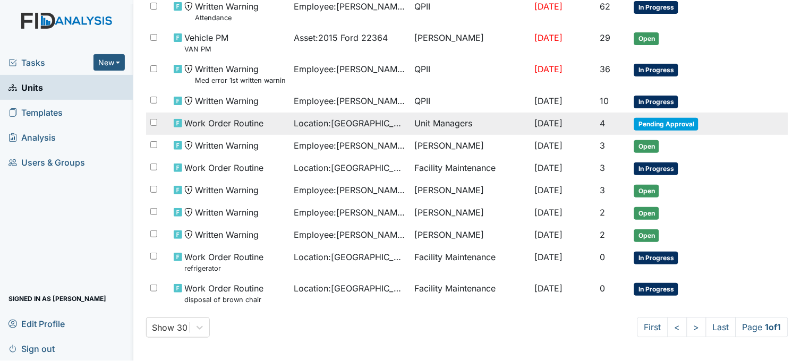
scroll to position [446, 0]
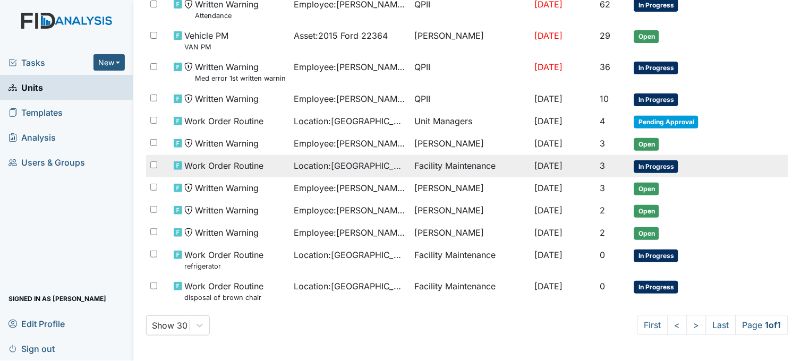
click at [304, 164] on span "Location : Beaufort Heights" at bounding box center [350, 165] width 112 height 13
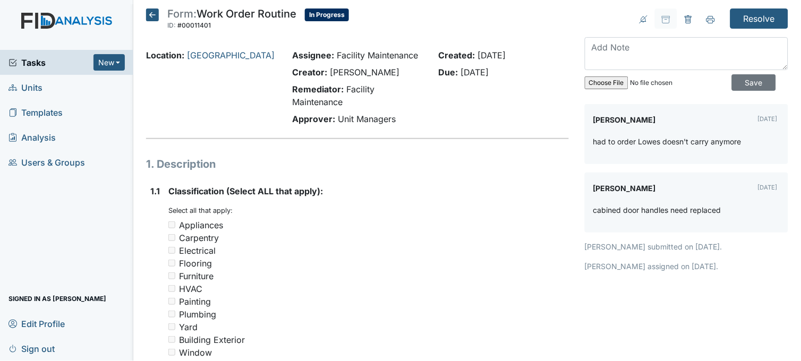
click at [156, 14] on icon at bounding box center [152, 14] width 13 height 13
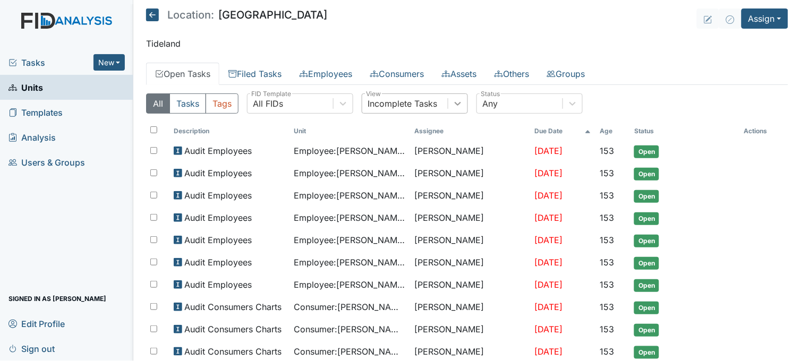
click at [454, 102] on icon at bounding box center [457, 103] width 11 height 11
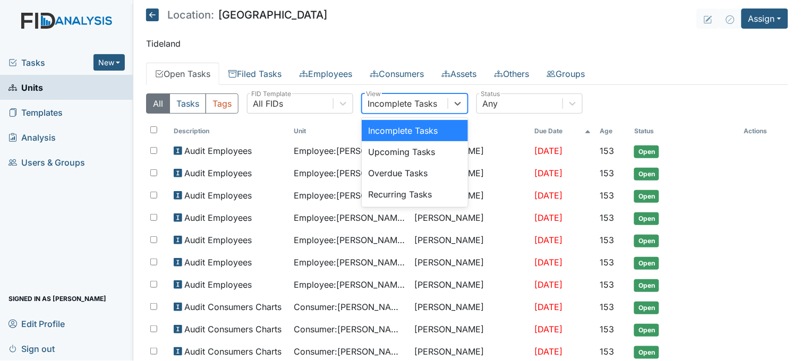
click at [442, 129] on div "Incomplete Tasks" at bounding box center [415, 130] width 106 height 21
